Goal: Task Accomplishment & Management: Use online tool/utility

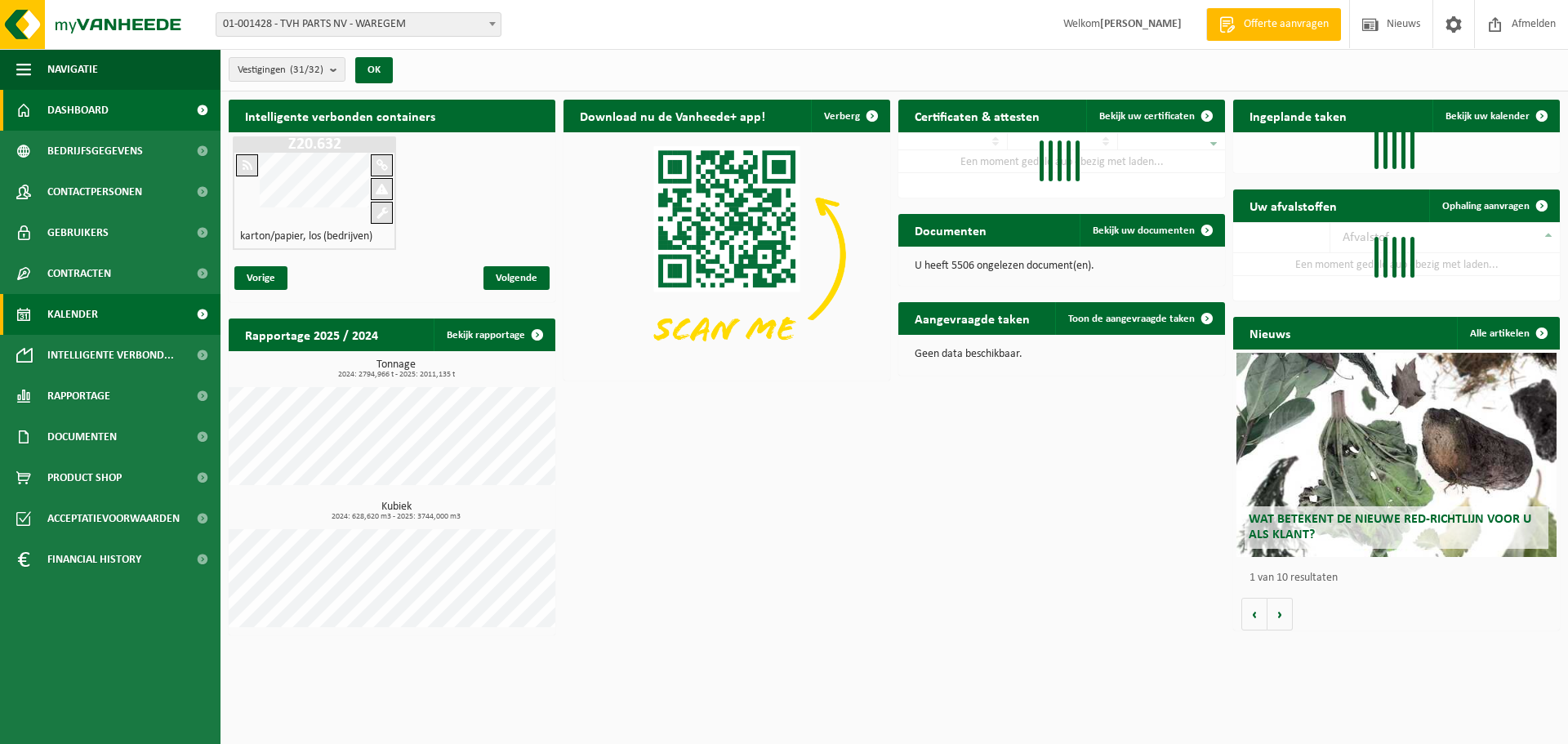
click at [97, 323] on span "Kalender" at bounding box center [72, 315] width 51 height 41
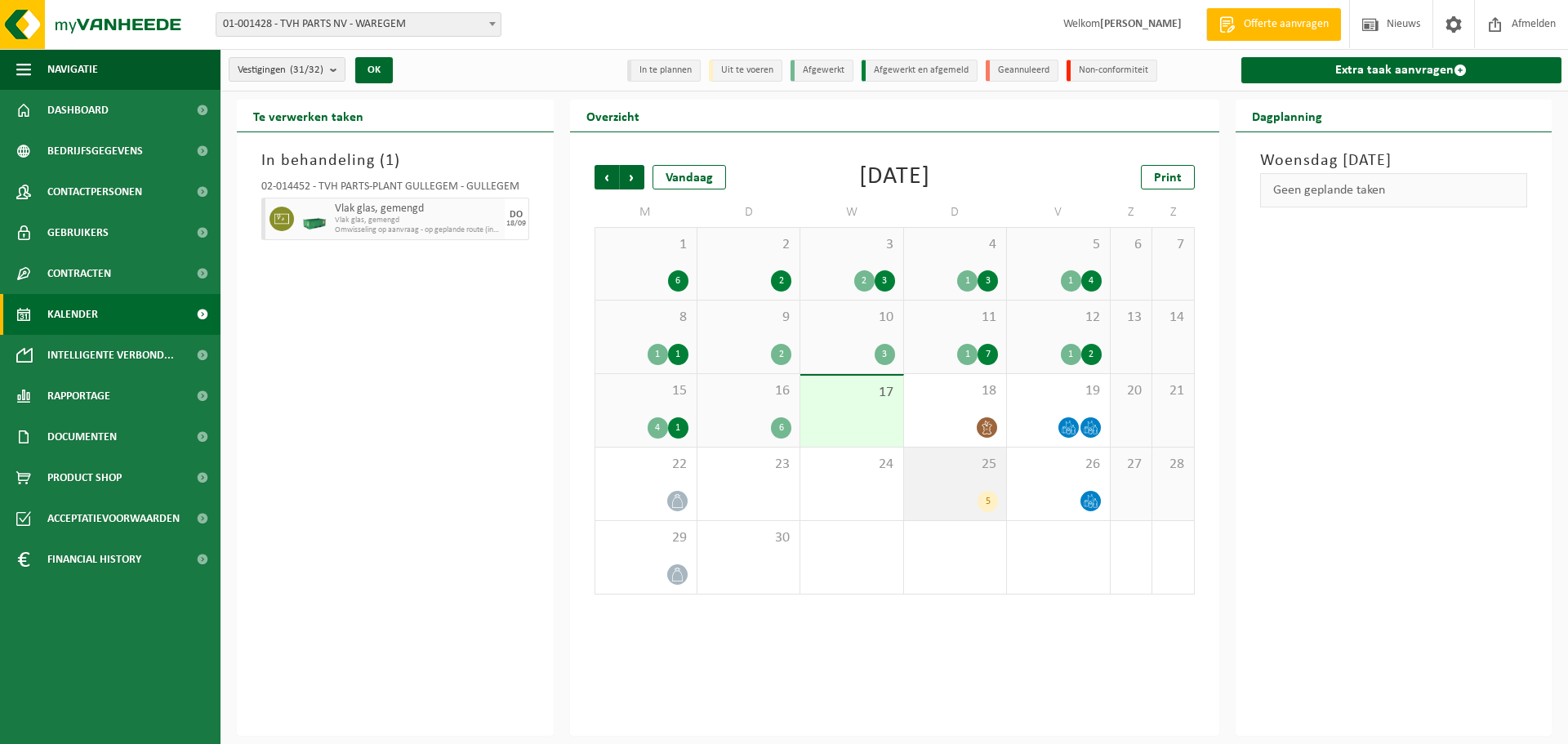
click at [979, 502] on div "5" at bounding box center [988, 501] width 21 height 21
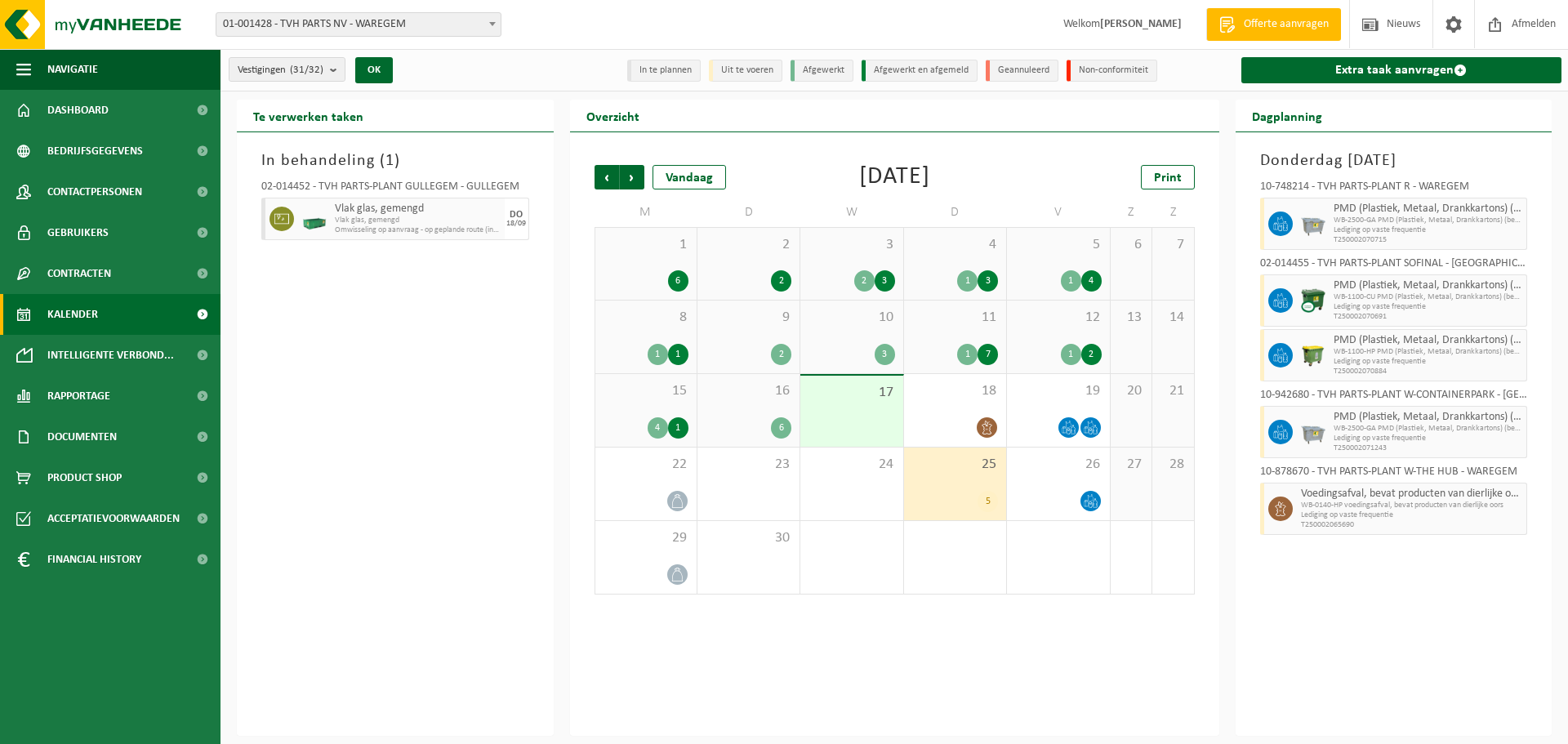
click at [859, 420] on div "17" at bounding box center [851, 411] width 102 height 71
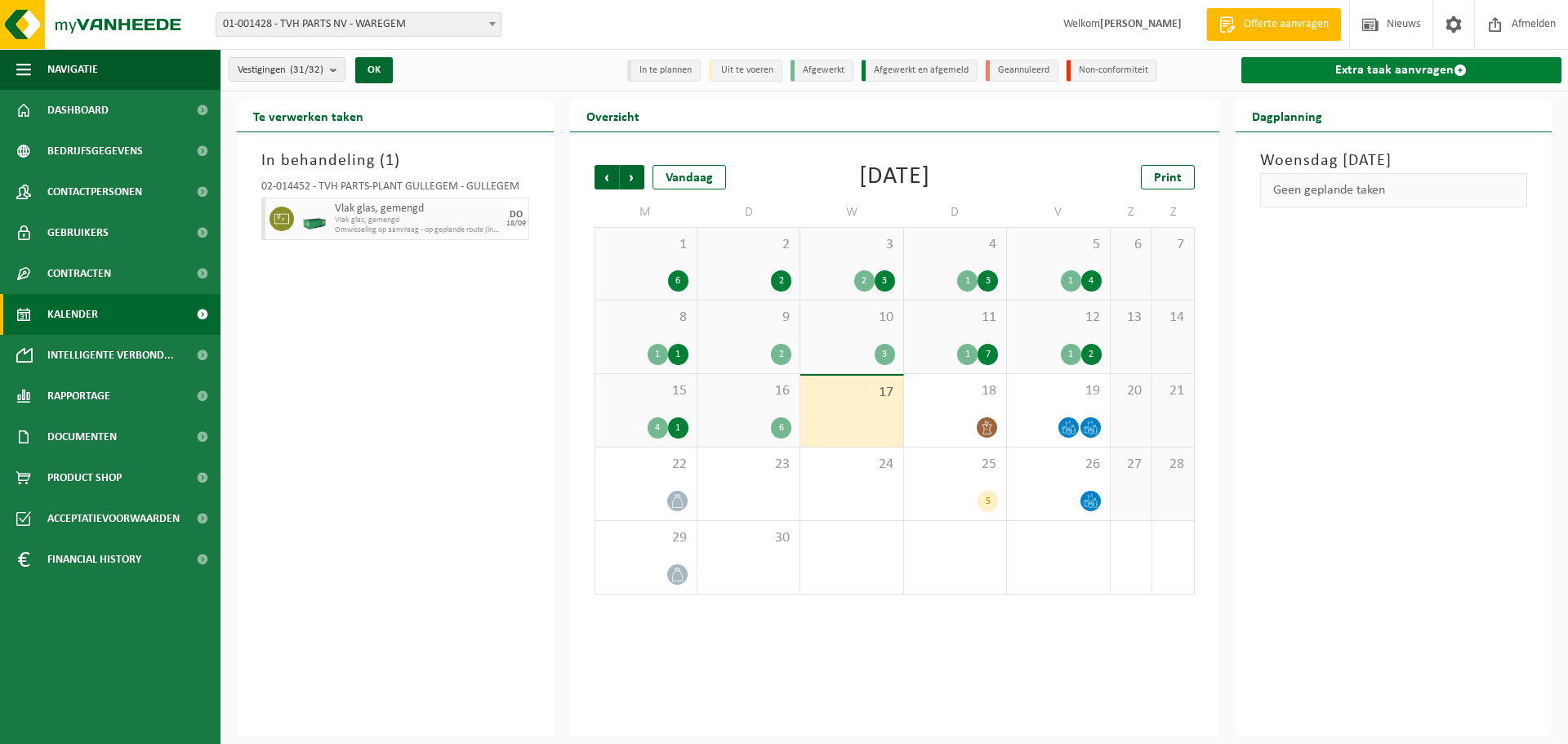
click at [1373, 76] on link "Extra taak aanvragen" at bounding box center [1402, 70] width 321 height 26
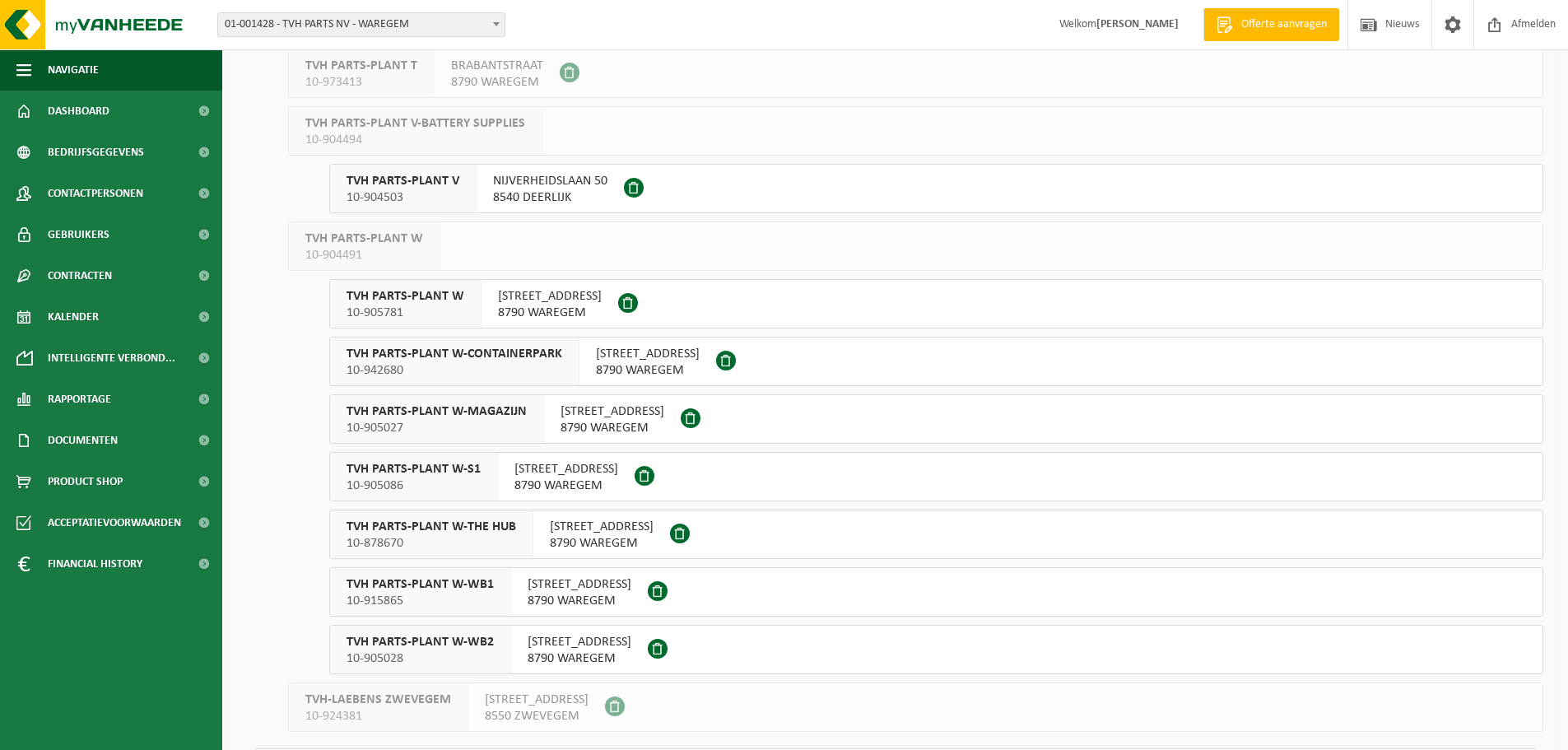
scroll to position [1234, 0]
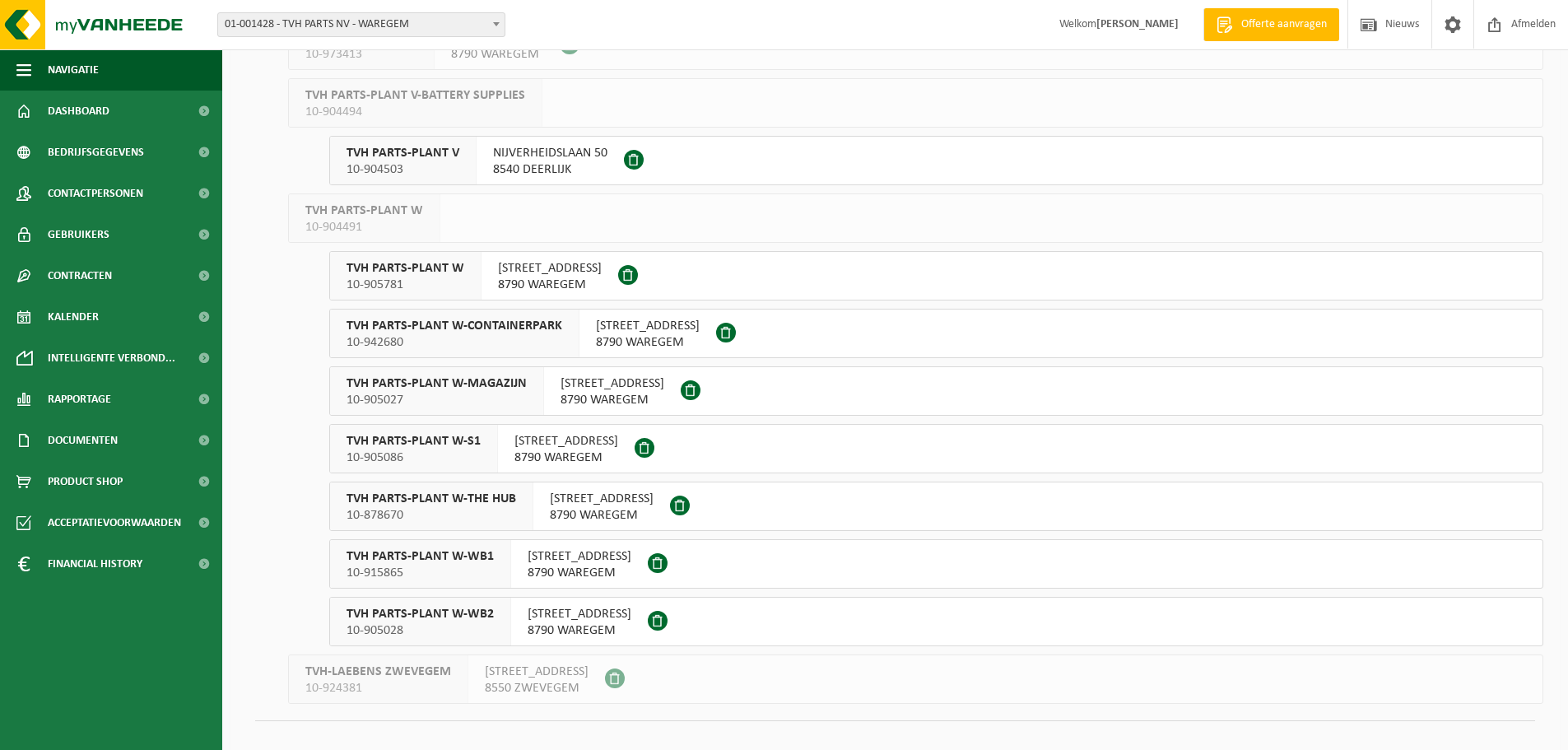
click at [511, 612] on div "BRABANTSTRAAT 15 8790 WAREGEM" at bounding box center [579, 621] width 137 height 48
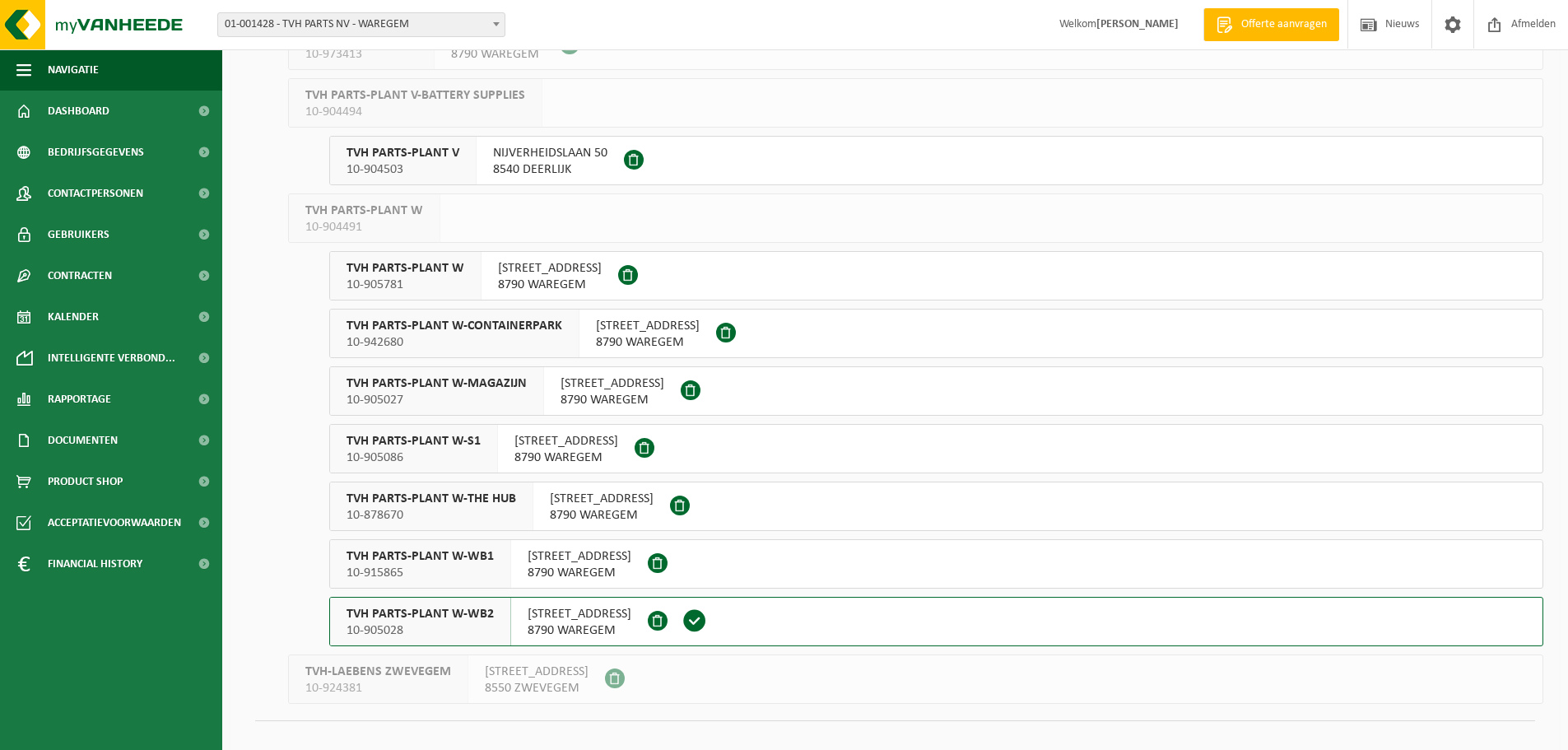
click at [463, 568] on span "10-915865" at bounding box center [420, 573] width 147 height 16
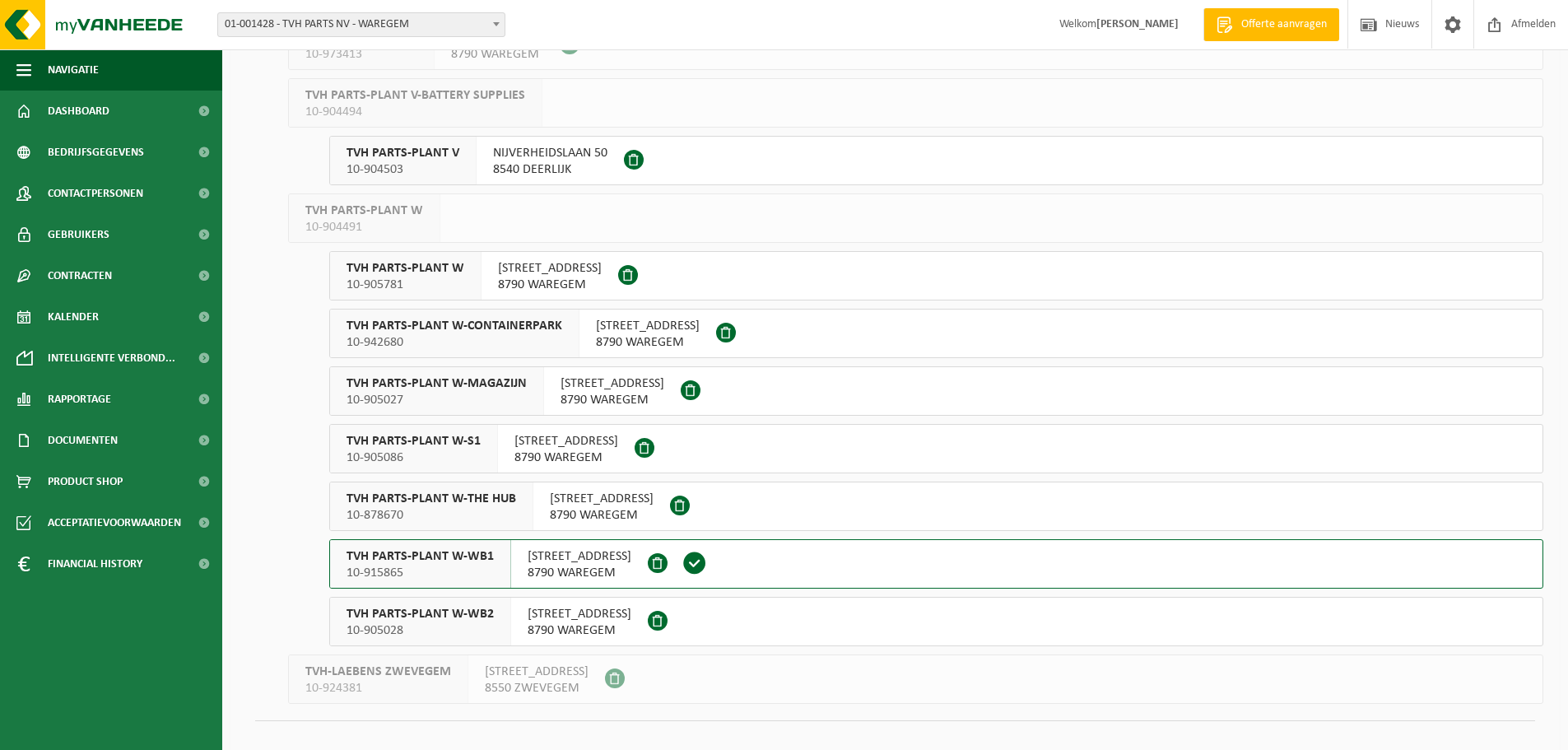
click at [451, 393] on span "10-905027" at bounding box center [437, 400] width 180 height 16
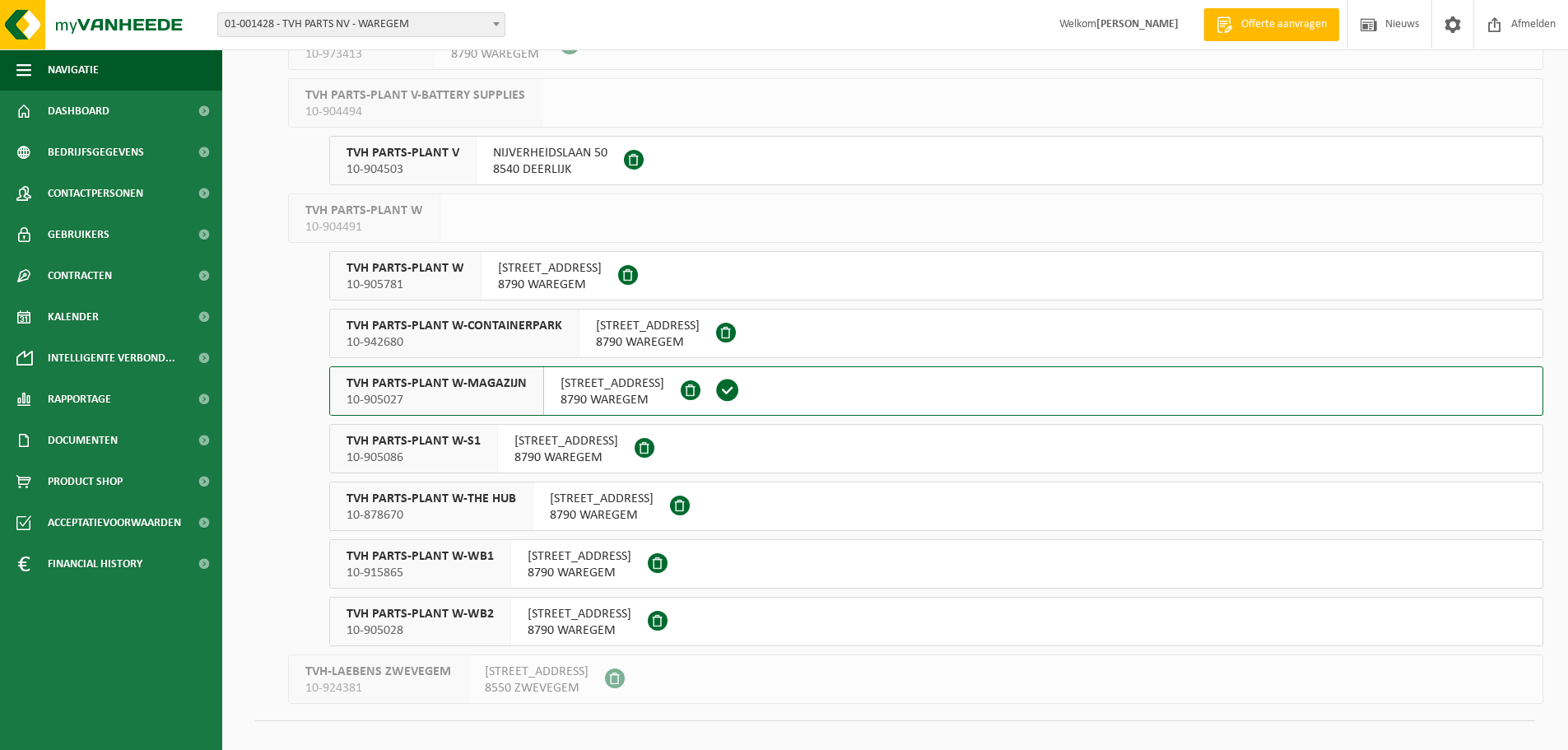
click at [467, 613] on span "TVH PARTS-PLANT W-WB2" at bounding box center [420, 613] width 147 height 16
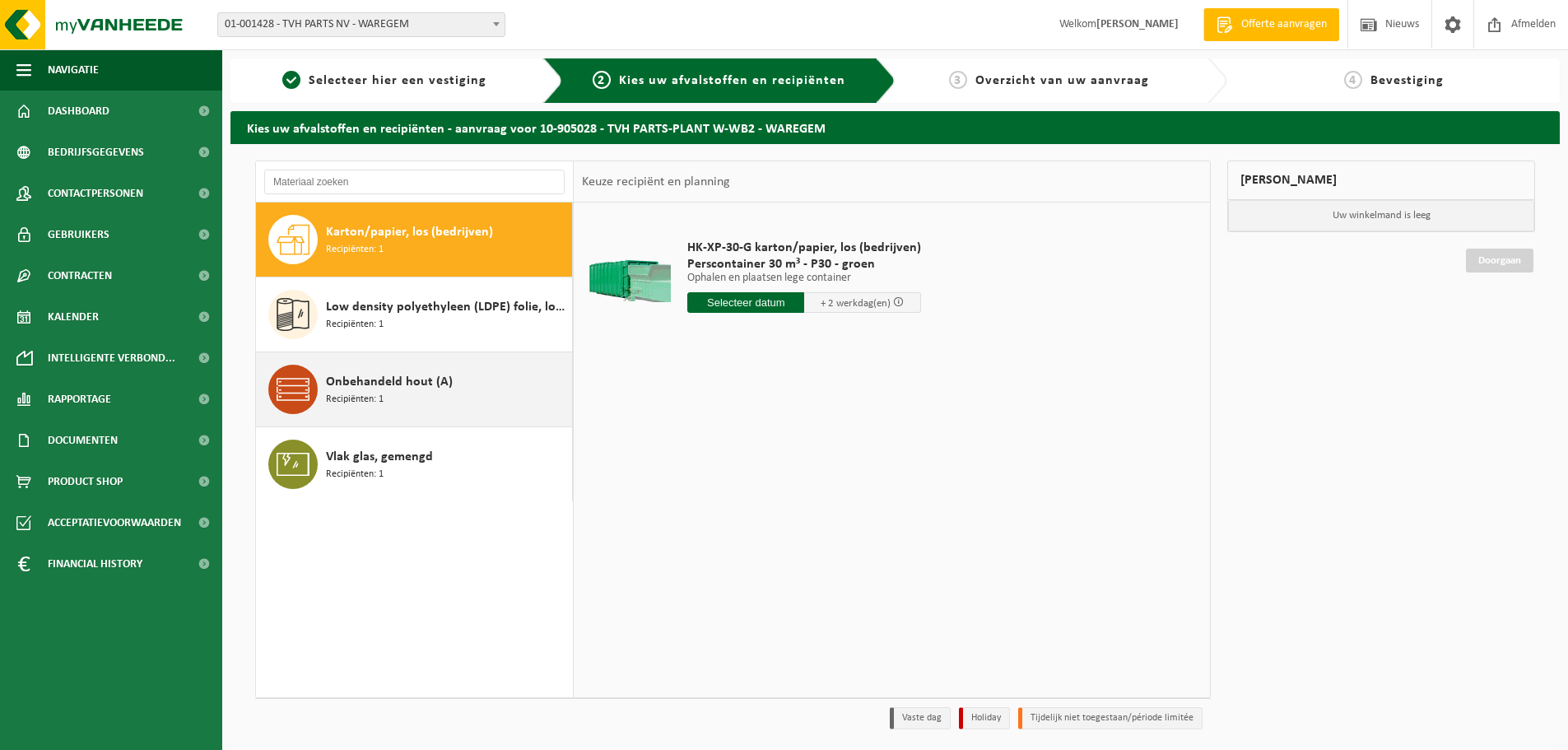
click at [454, 404] on div "Onbehandeld hout (A) Recipiënten: 1" at bounding box center [447, 389] width 242 height 49
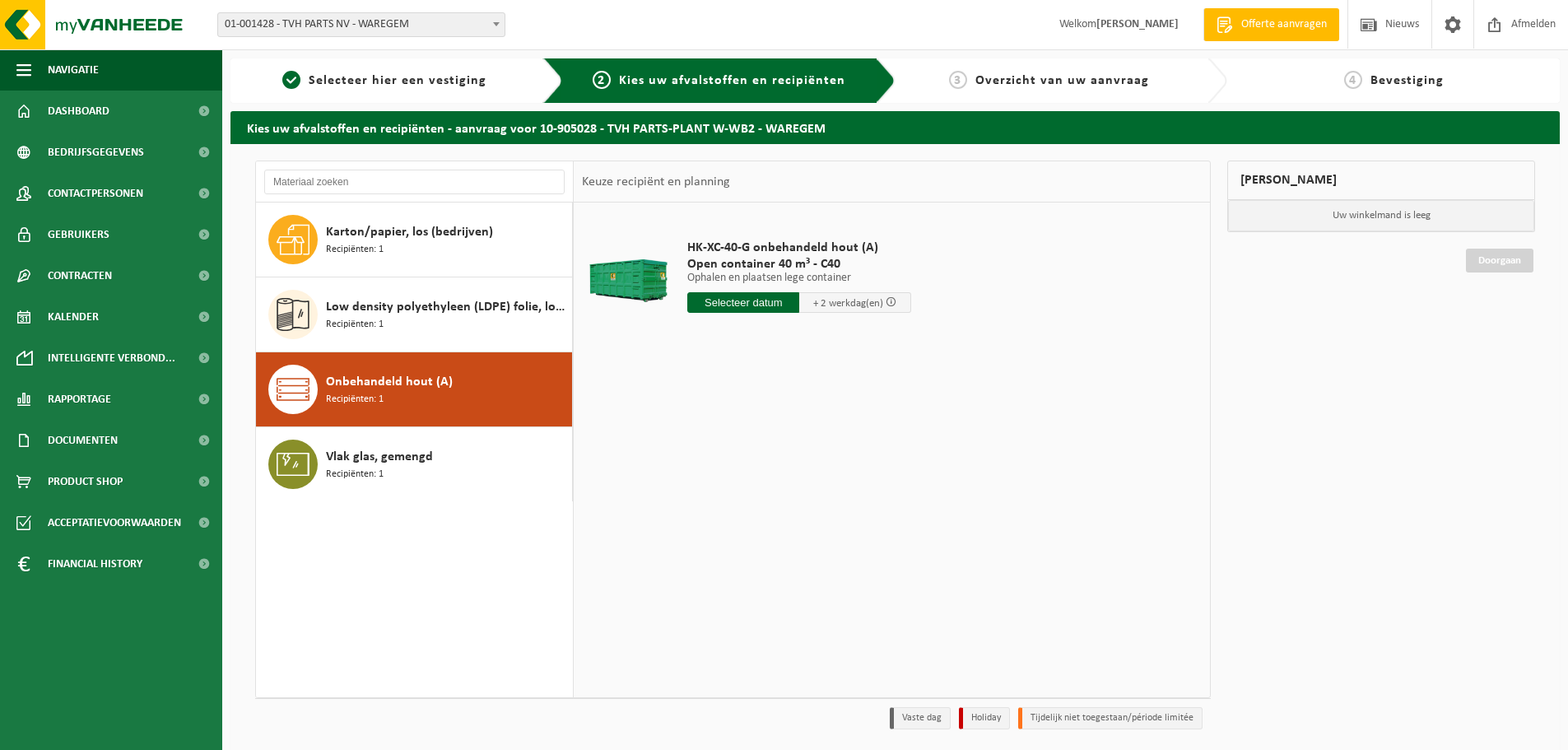
click at [737, 313] on div "HK-XC-40-G onbehandeld hout (A) Open container 40 m³ - C40 Ophalen en plaatsen …" at bounding box center [799, 280] width 240 height 114
click at [742, 307] on input "text" at bounding box center [743, 303] width 112 height 21
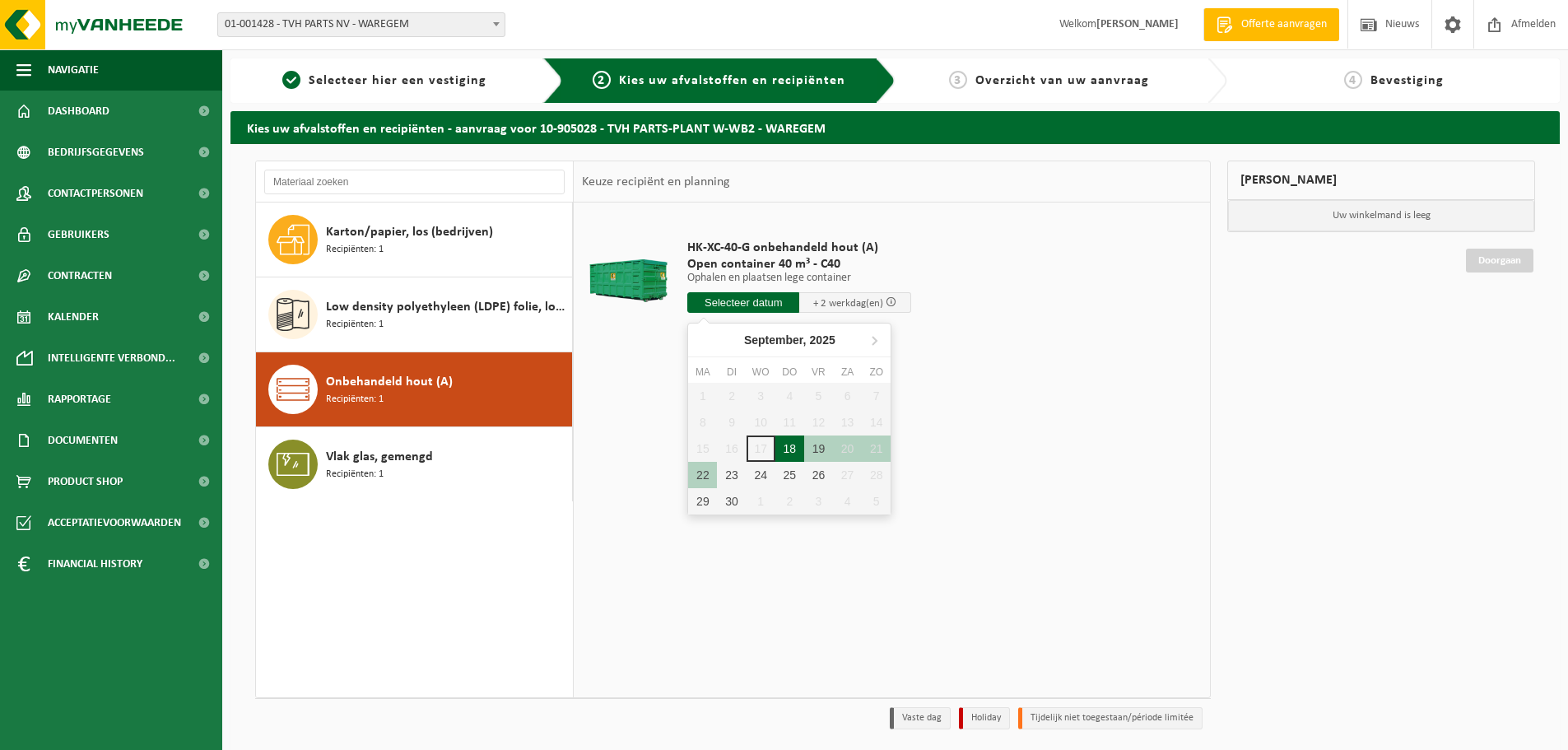
click at [787, 454] on div "18" at bounding box center [789, 448] width 29 height 26
type input "Van [DATE]"
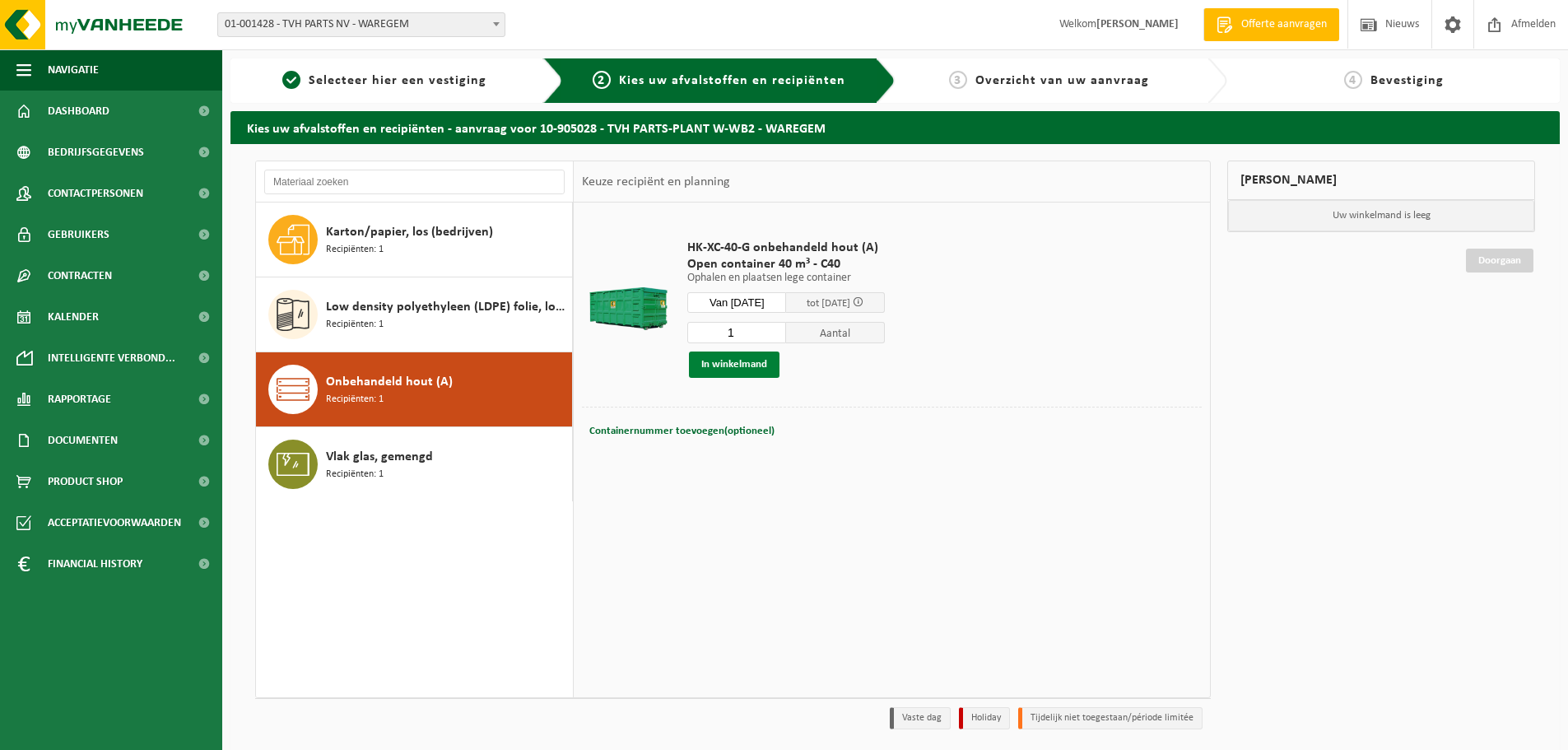
click at [754, 358] on button "In winkelmand" at bounding box center [733, 364] width 91 height 26
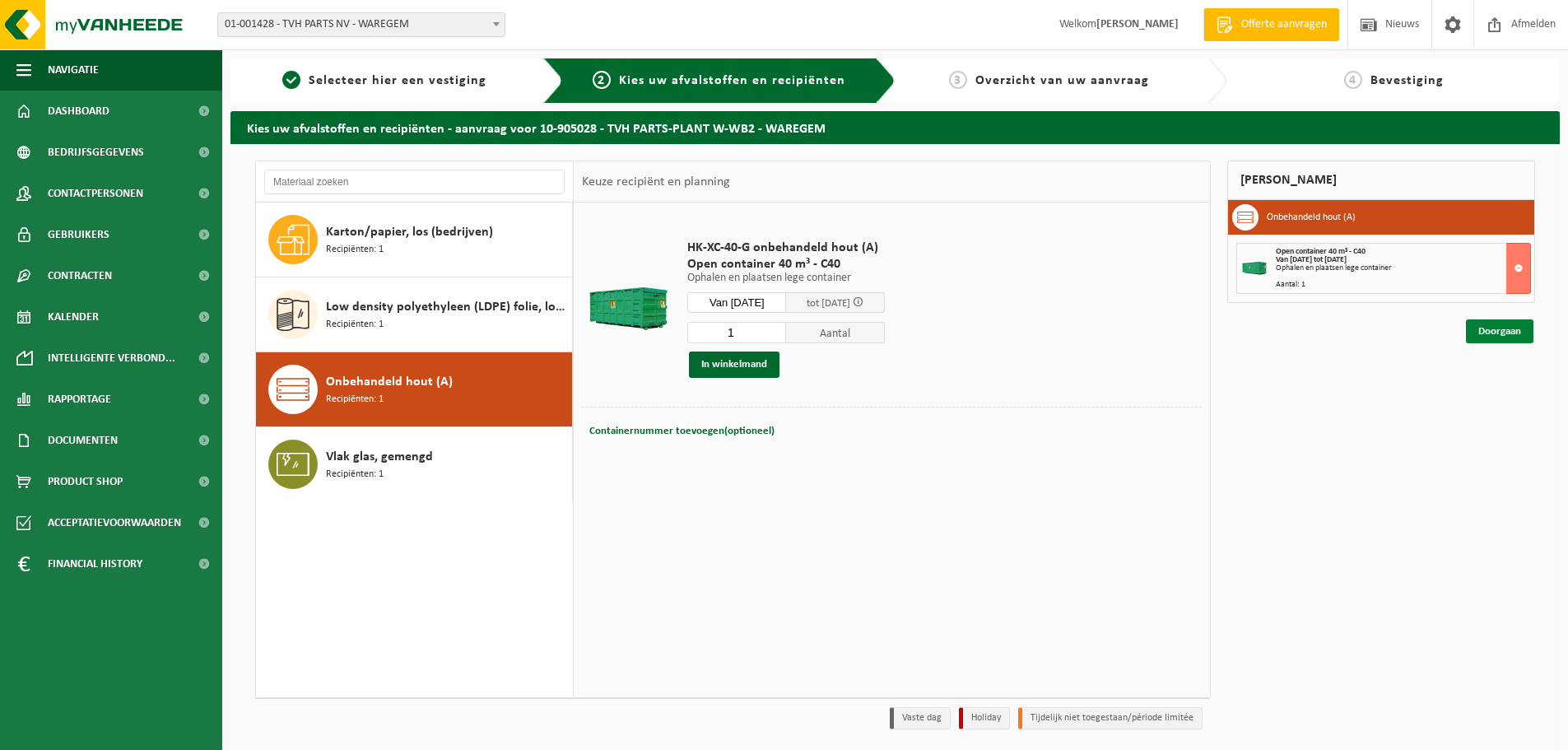
click at [1504, 337] on link "Doorgaan" at bounding box center [1500, 331] width 67 height 24
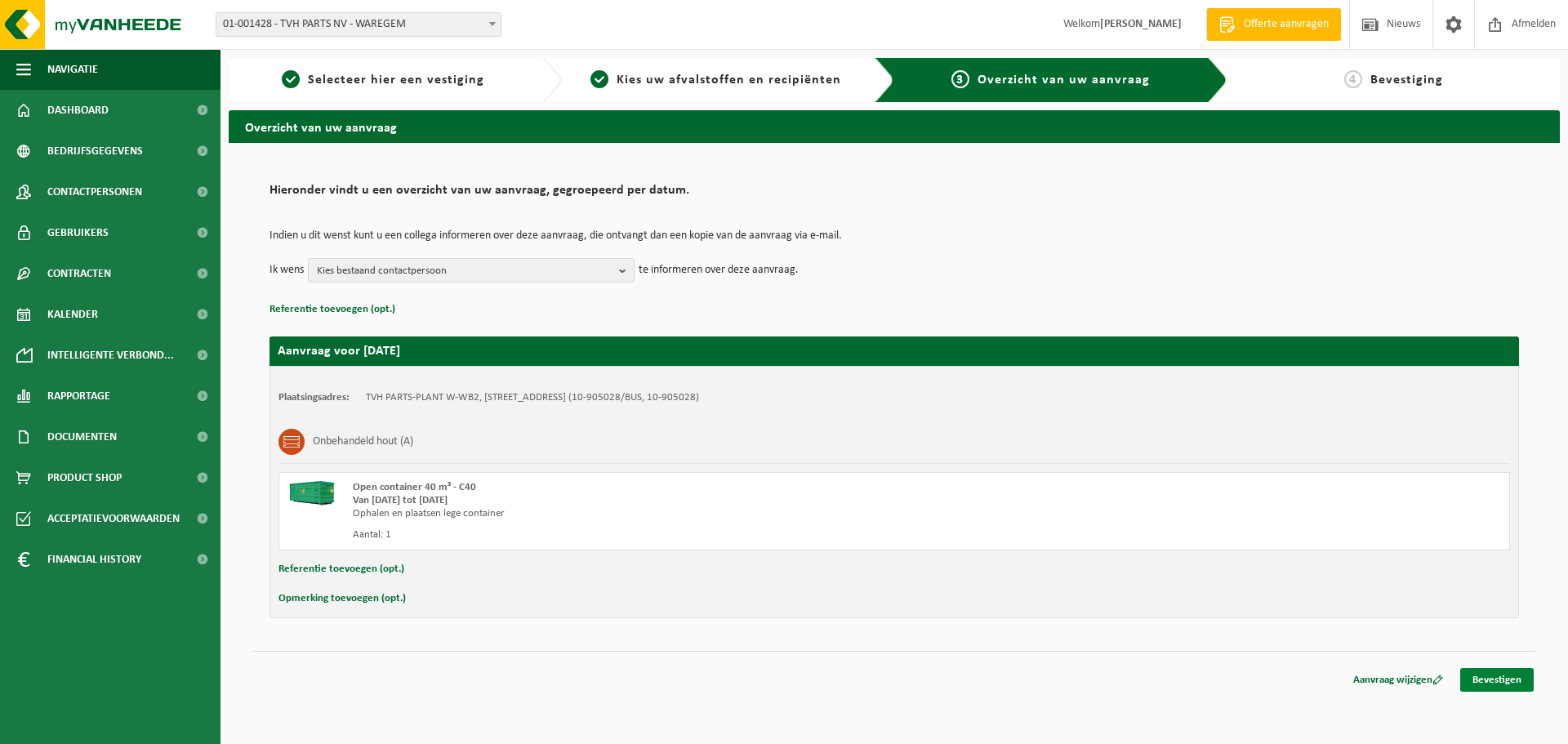
click at [1504, 674] on link "Bevestigen" at bounding box center [1497, 680] width 74 height 24
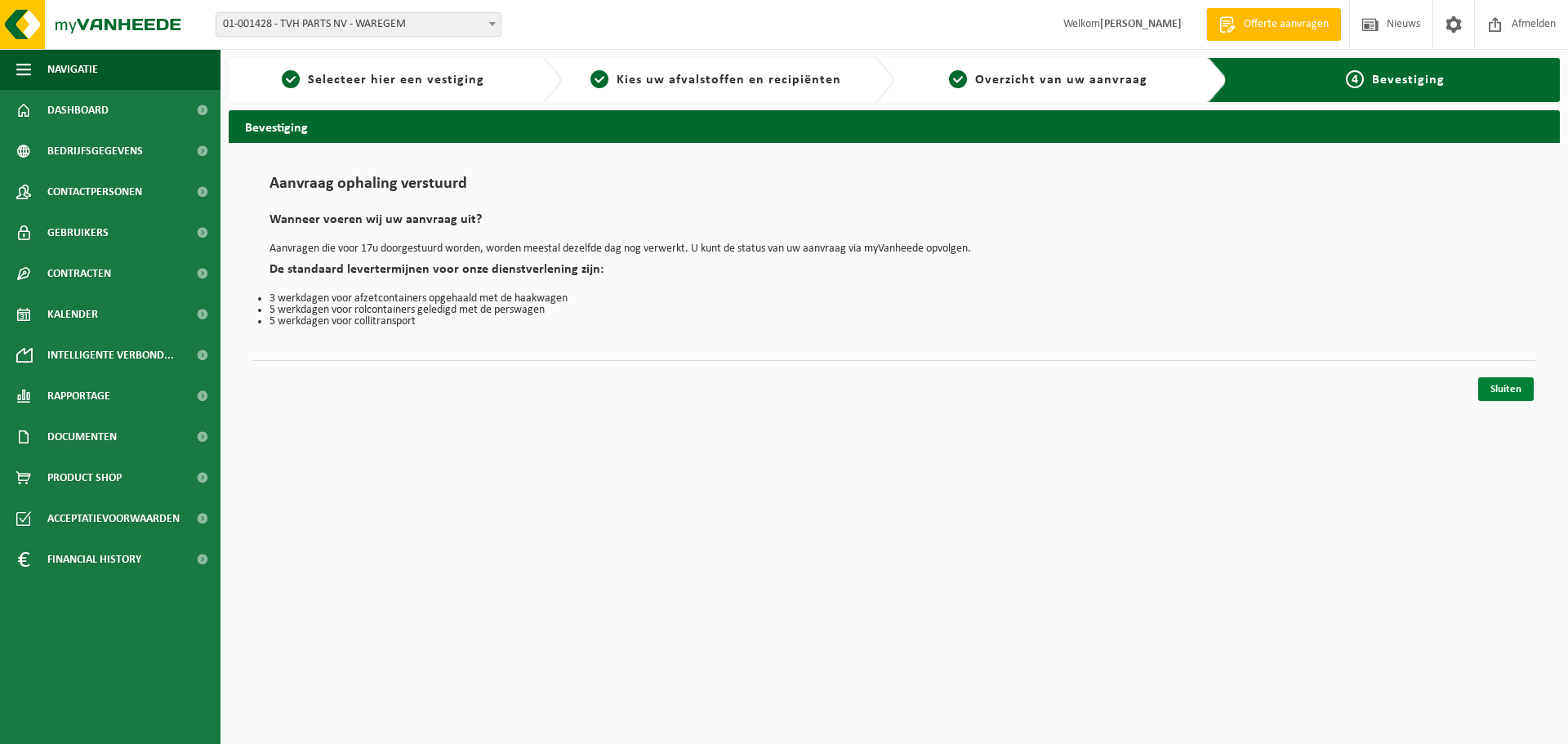
click at [1503, 395] on link "Sluiten" at bounding box center [1505, 390] width 56 height 24
